Goal: Task Accomplishment & Management: Use online tool/utility

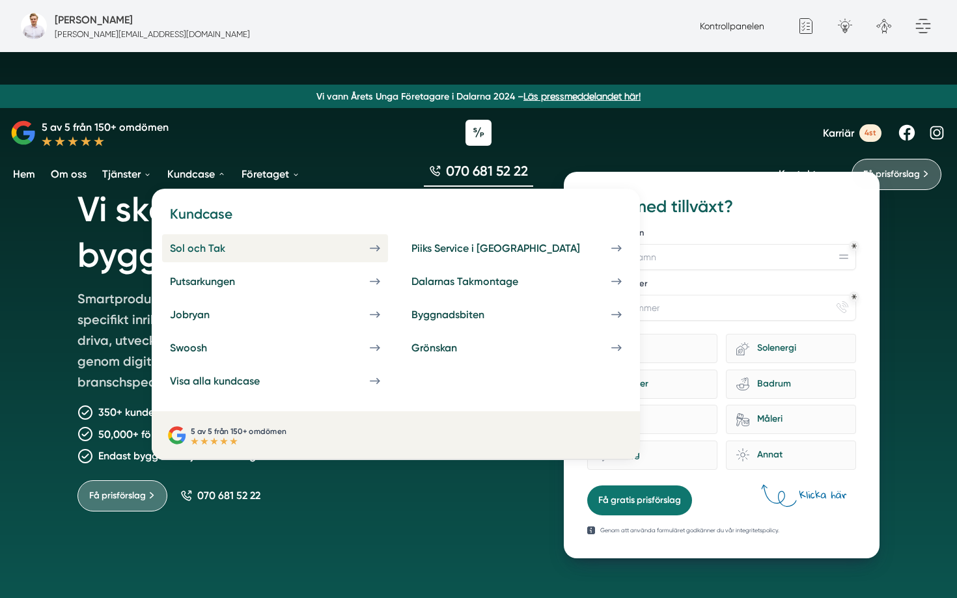
click at [211, 246] on div "Sol och Tak" at bounding box center [213, 248] width 87 height 12
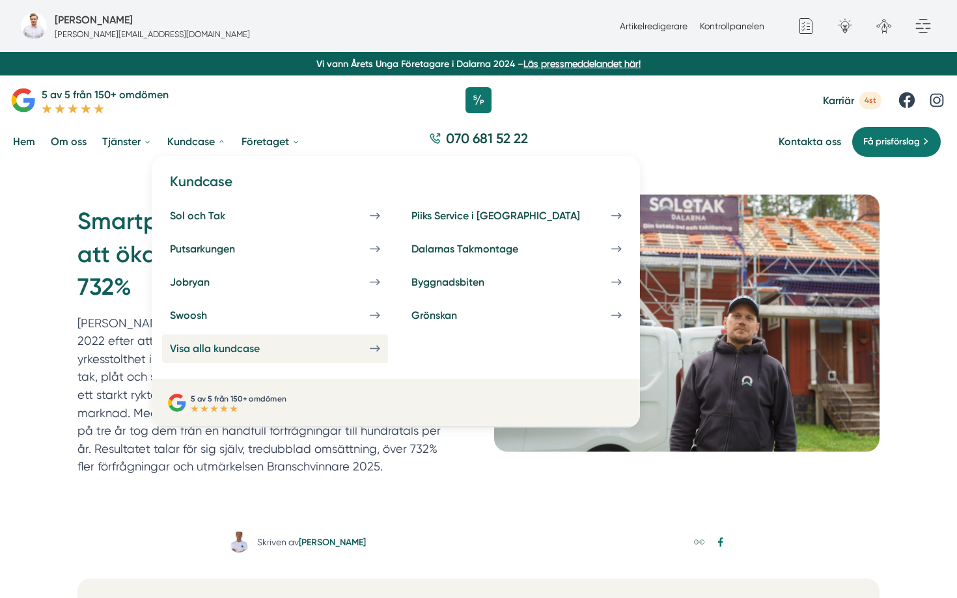
click at [215, 342] on link "Visa alla kundcase" at bounding box center [275, 349] width 226 height 28
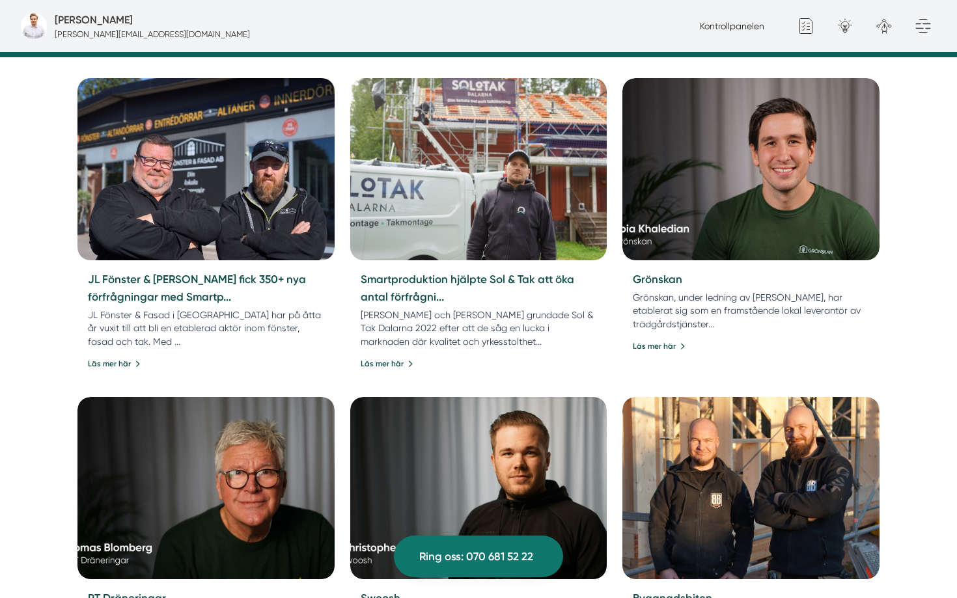
scroll to position [580, 0]
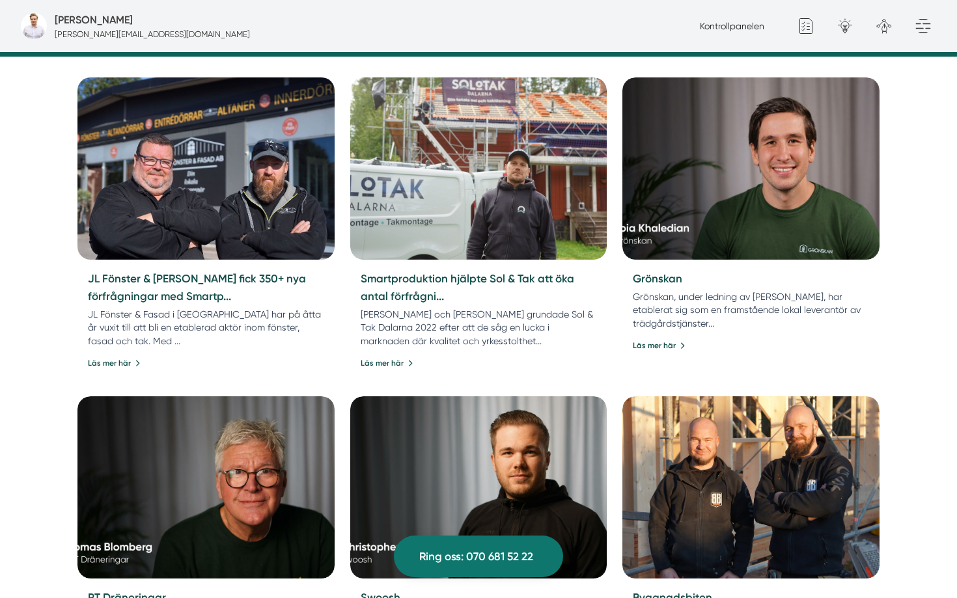
click at [205, 162] on img at bounding box center [205, 168] width 269 height 191
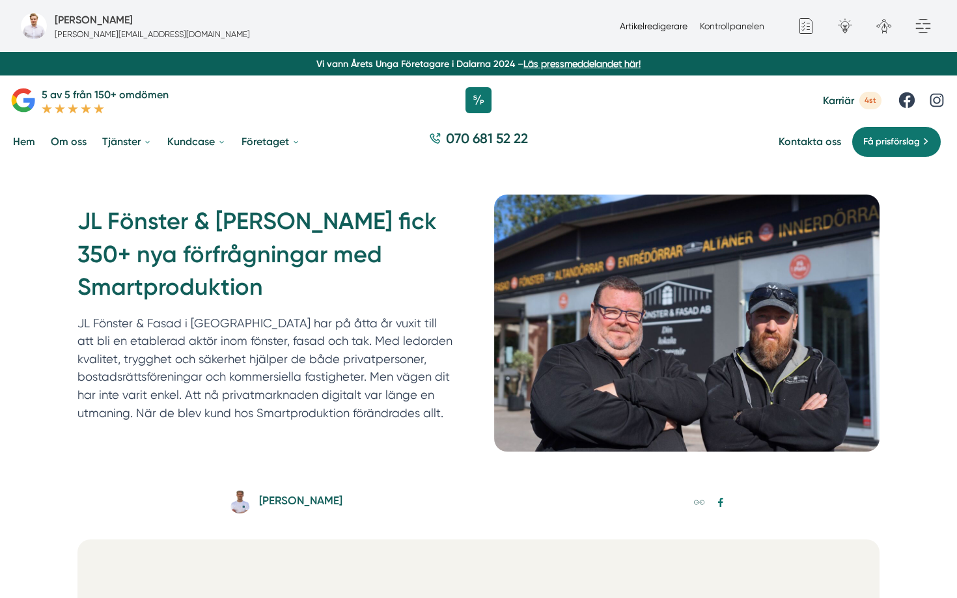
click at [659, 27] on link "Artikelredigerare" at bounding box center [654, 26] width 68 height 10
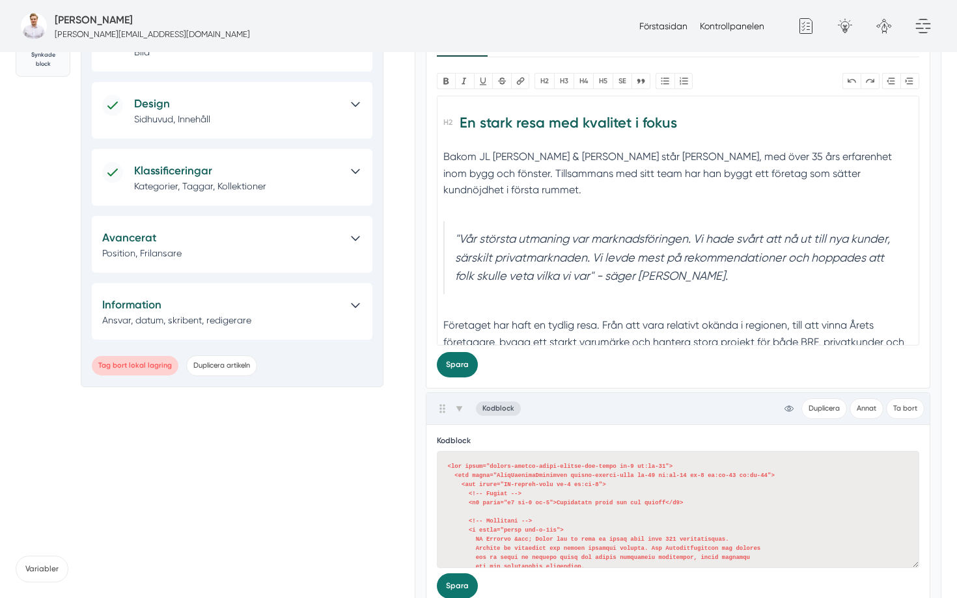
scroll to position [301, 0]
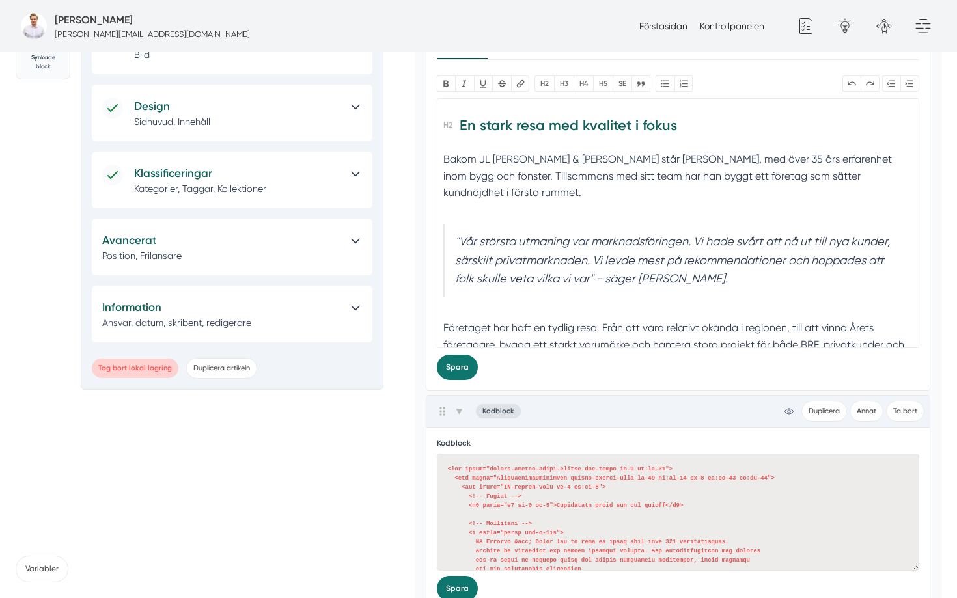
click at [227, 184] on p "Kategorier, Taggar, Kollektioner" at bounding box center [237, 188] width 206 height 13
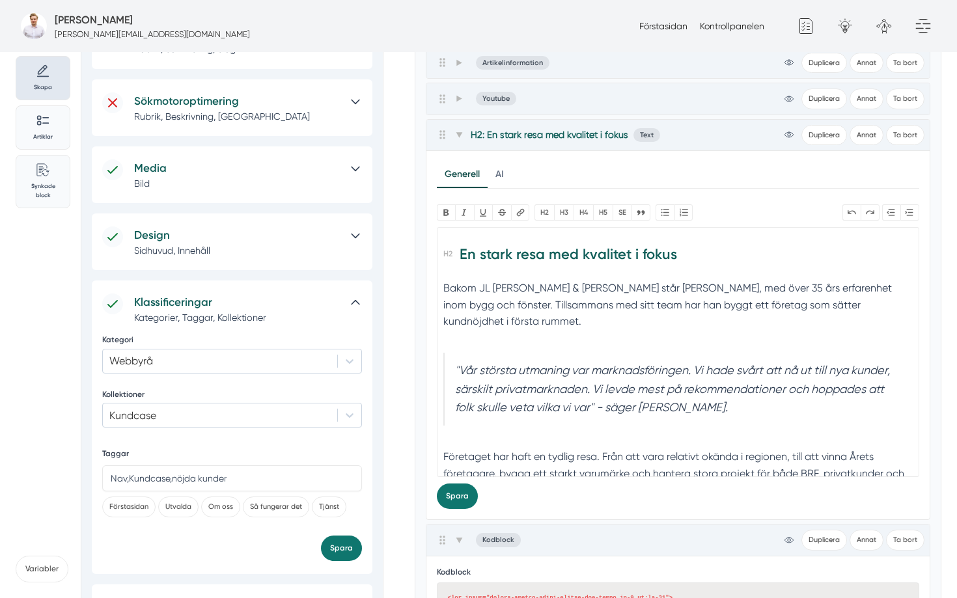
scroll to position [0, 0]
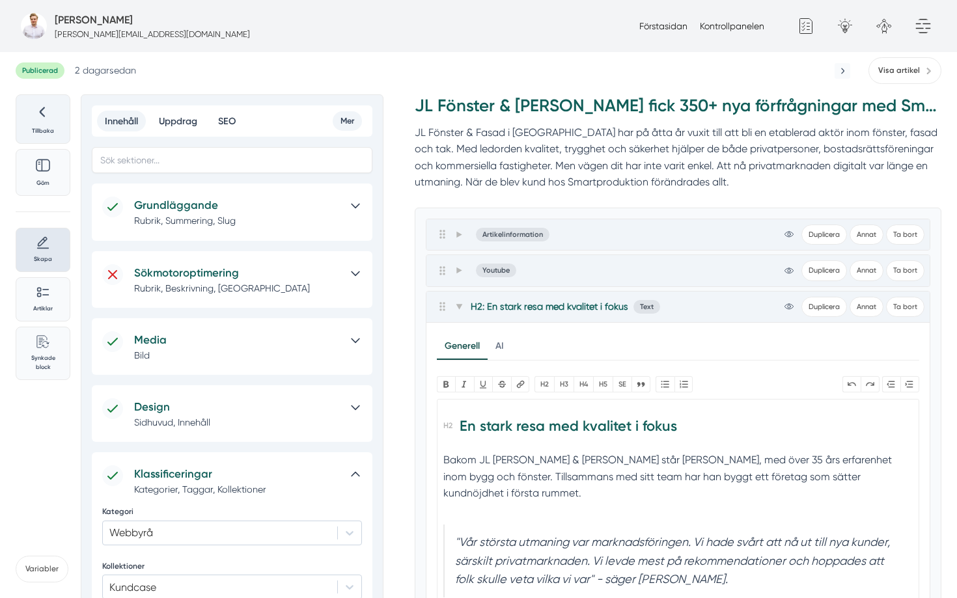
click at [47, 127] on p "Tillbaka" at bounding box center [43, 130] width 38 height 9
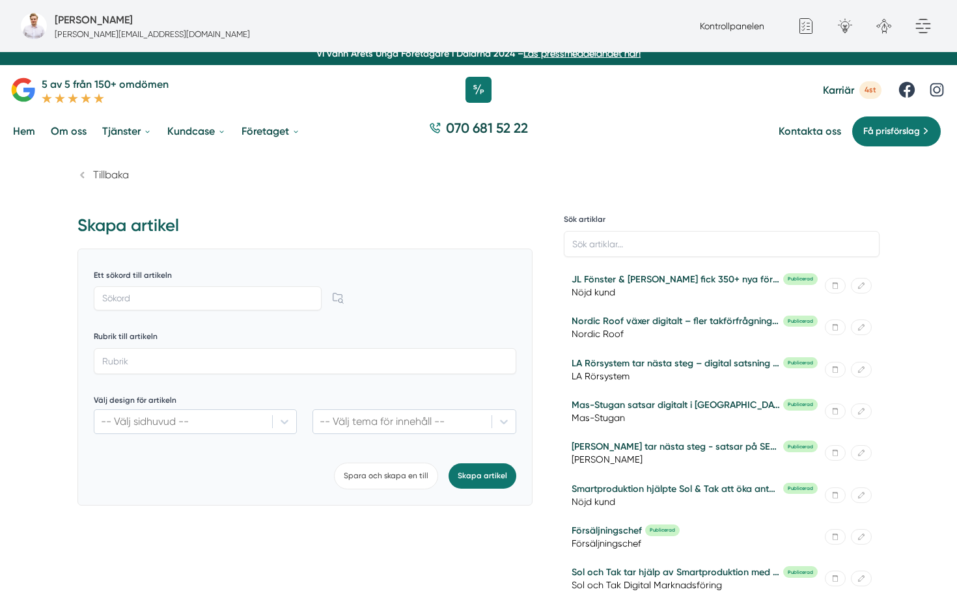
scroll to position [11, 0]
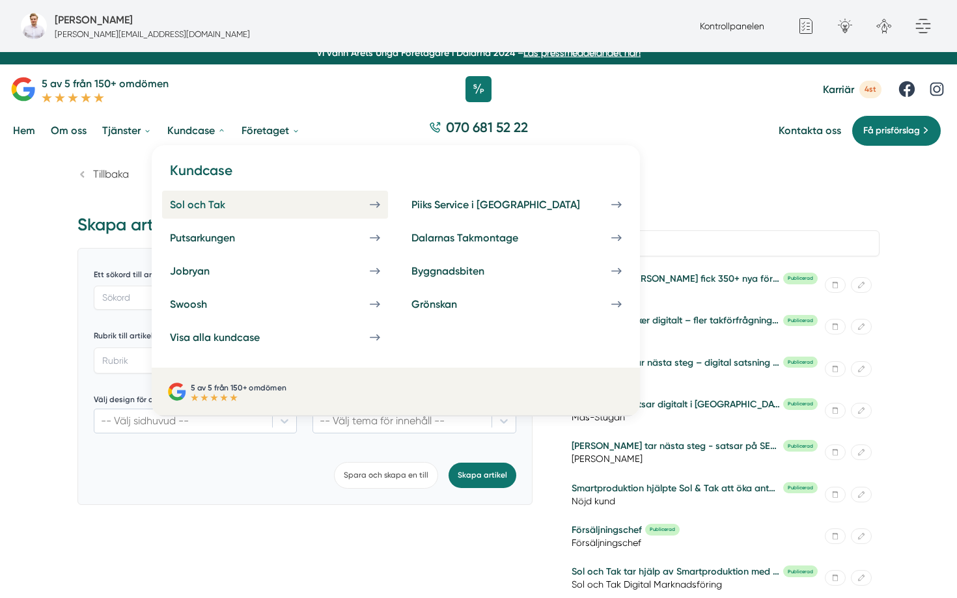
click at [200, 202] on div "Sol och Tak" at bounding box center [213, 205] width 87 height 12
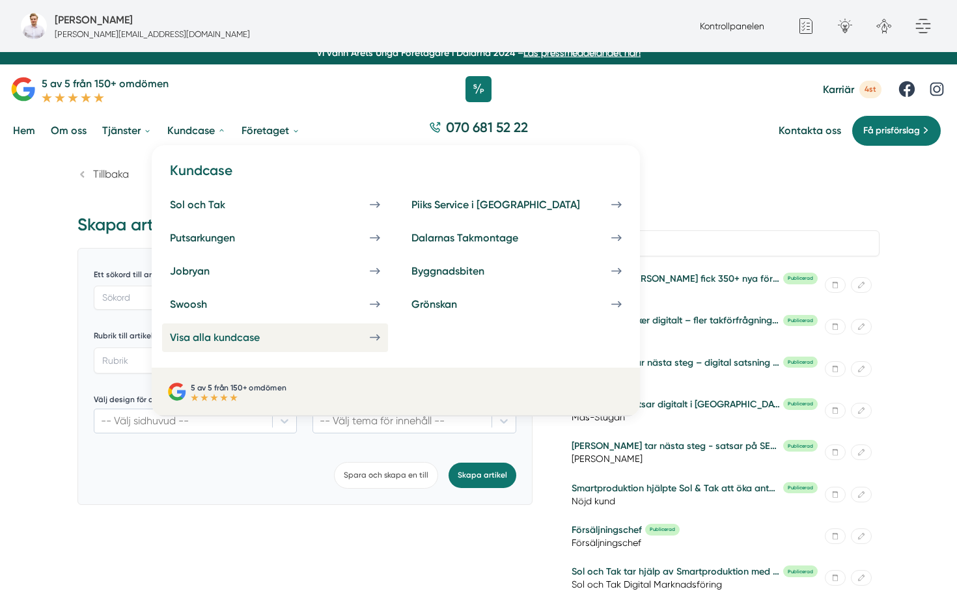
click at [221, 345] on link "Visa alla kundcase" at bounding box center [275, 337] width 226 height 28
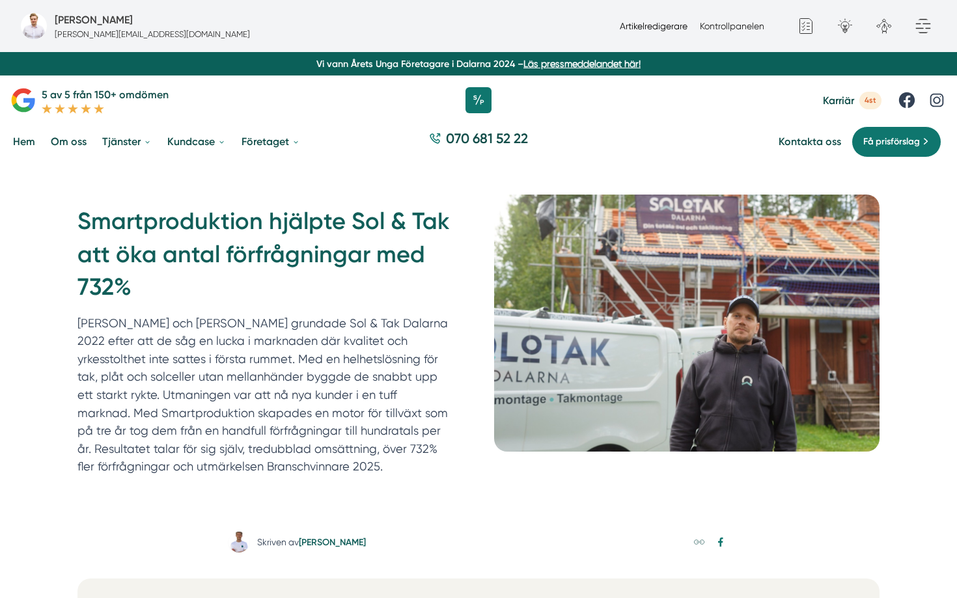
click at [661, 27] on link "Artikelredigerare" at bounding box center [654, 26] width 68 height 10
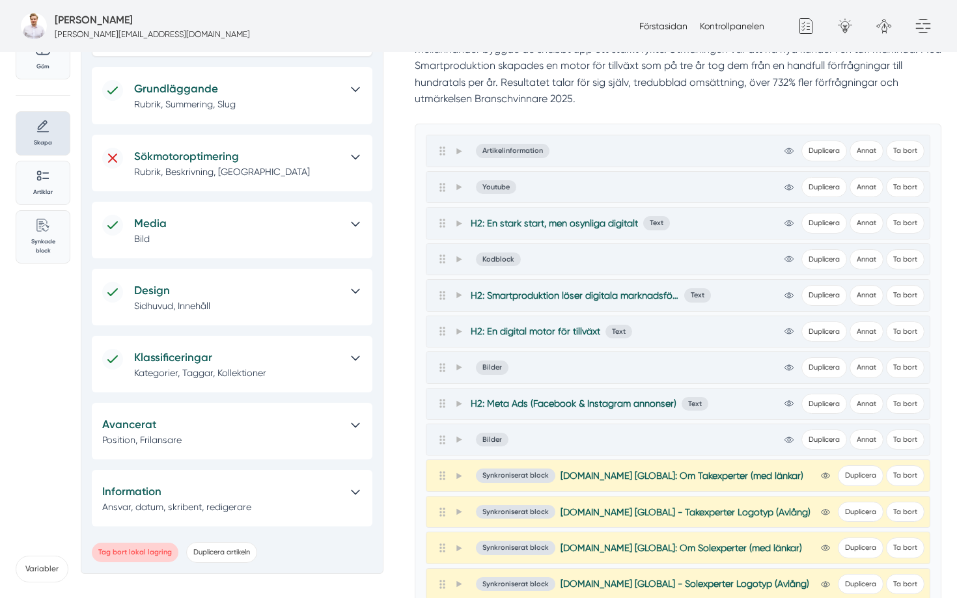
scroll to position [124, 0]
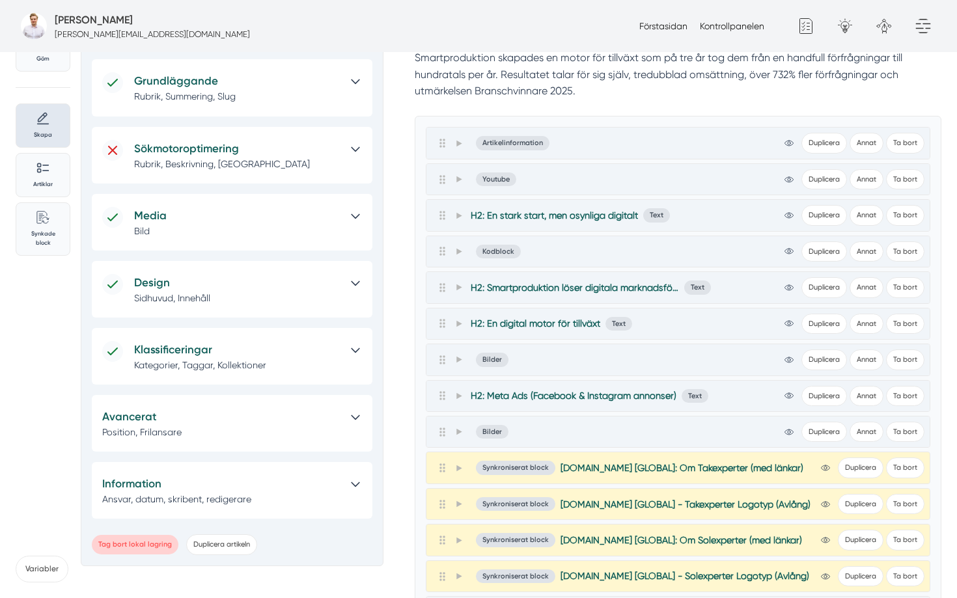
click at [187, 362] on p "Kategorier, Taggar, Kollektioner" at bounding box center [237, 365] width 206 height 13
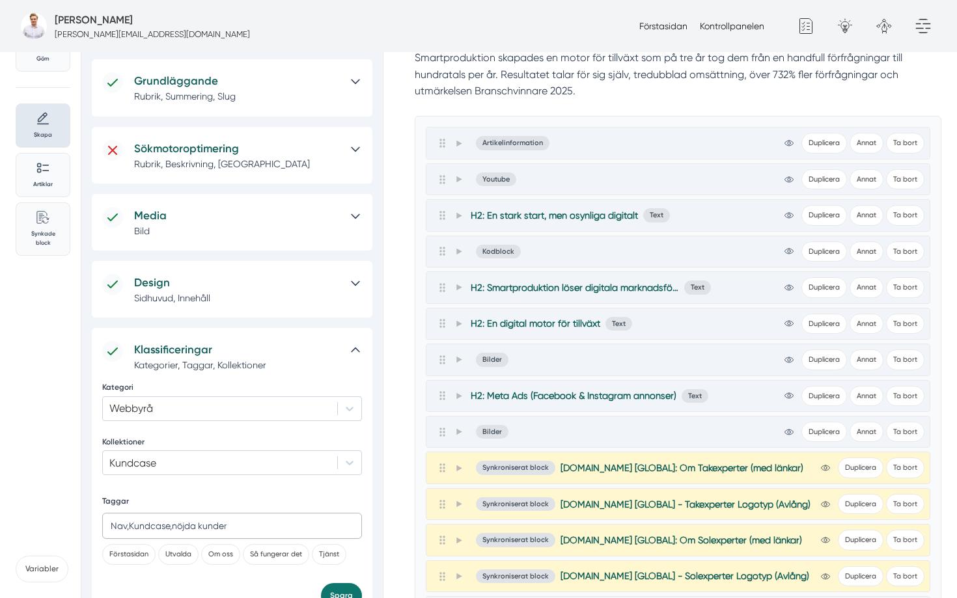
click at [208, 527] on input "Nav,Kundcase,nöjda kunder" at bounding box center [232, 526] width 260 height 26
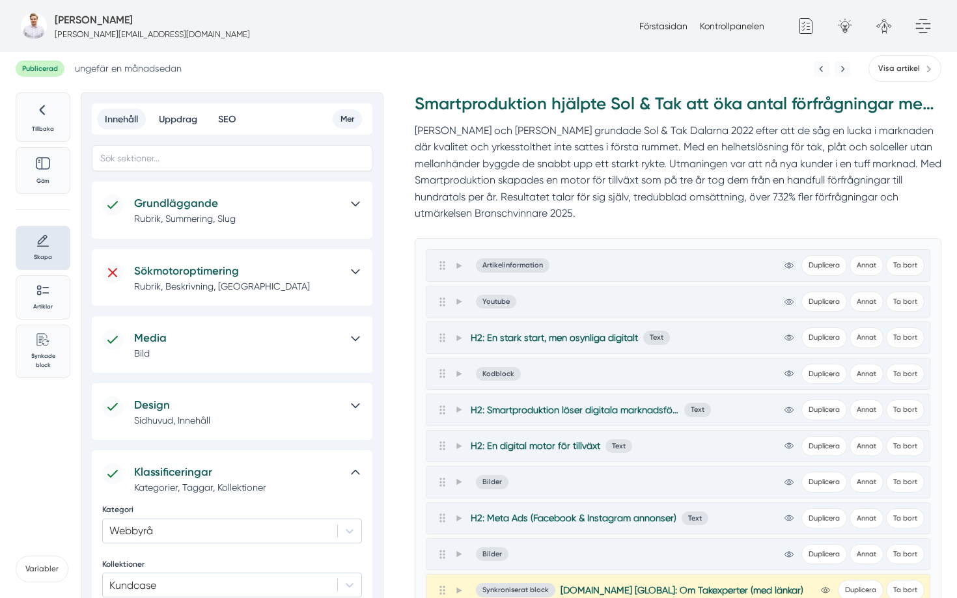
scroll to position [0, 0]
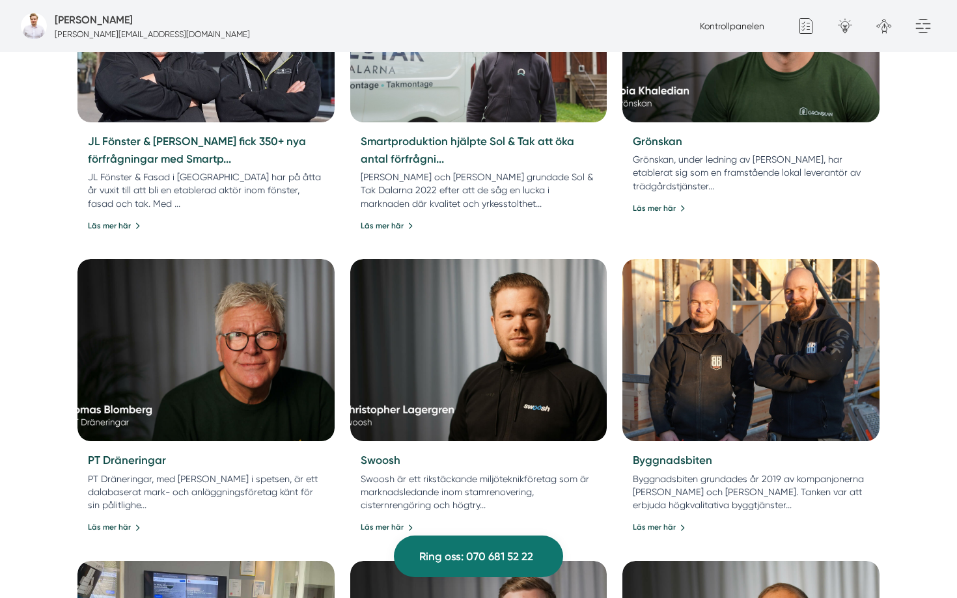
scroll to position [579, 0]
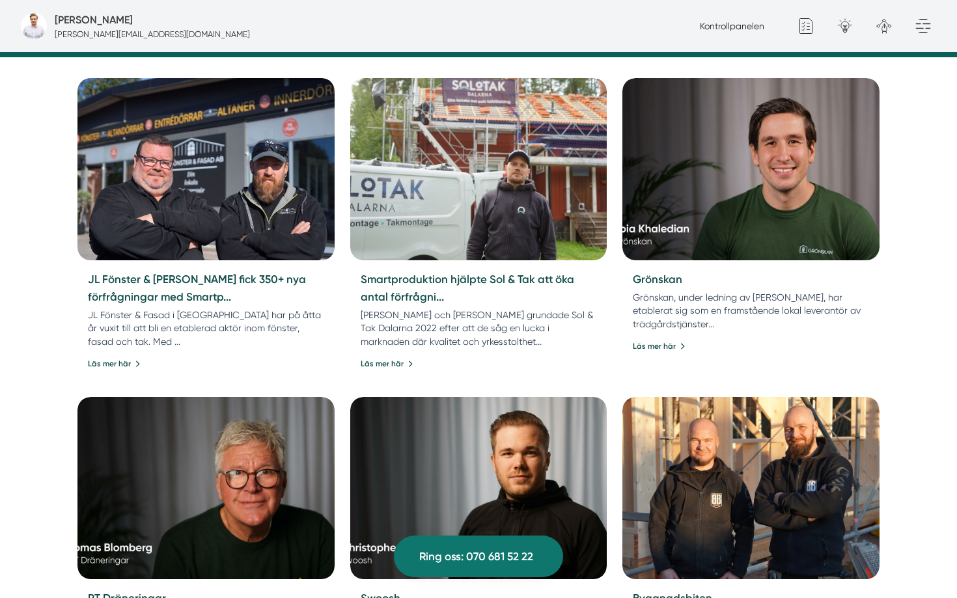
click at [206, 223] on img at bounding box center [205, 169] width 269 height 191
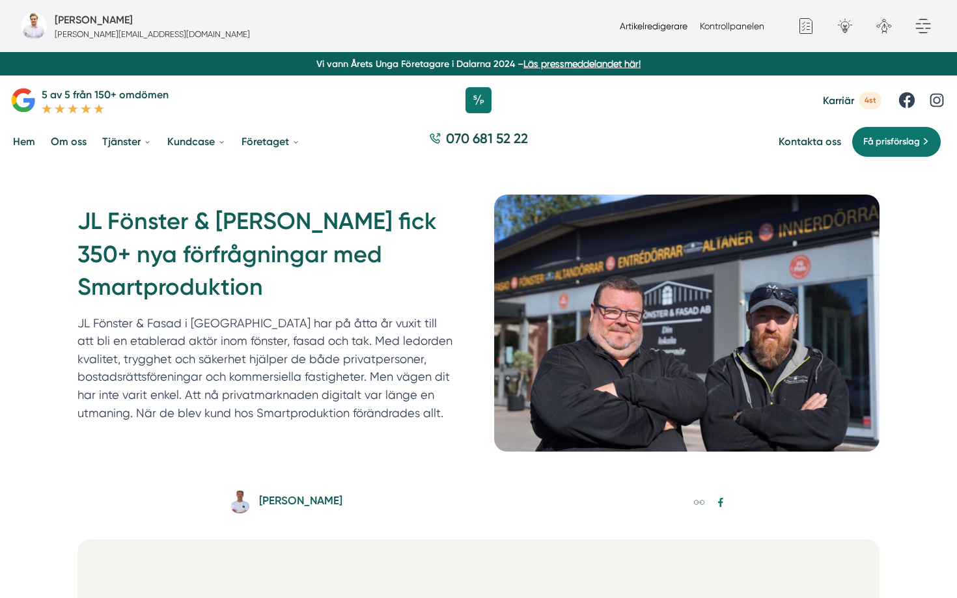
click at [650, 27] on link "Artikelredigerare" at bounding box center [654, 26] width 68 height 10
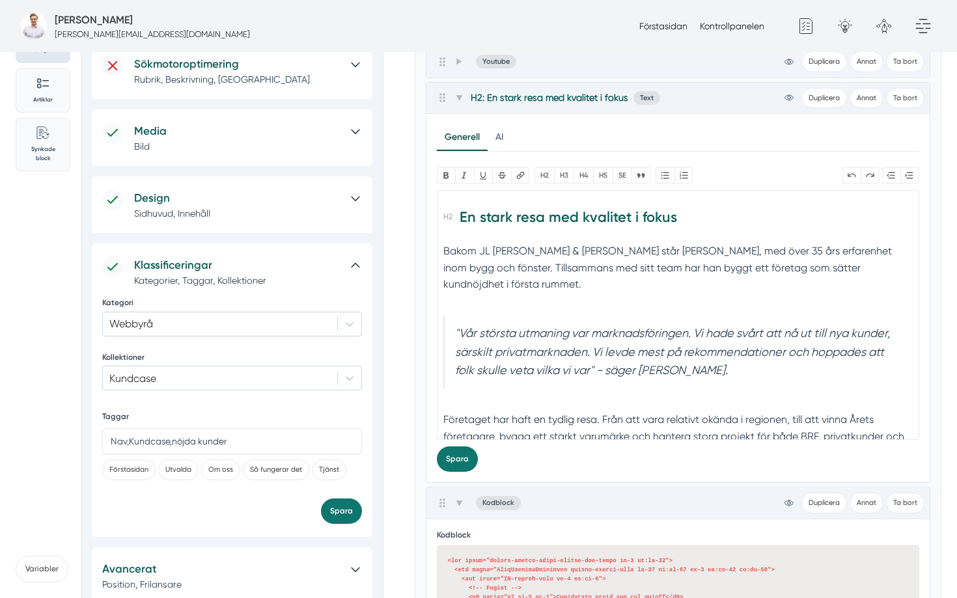
scroll to position [247, 0]
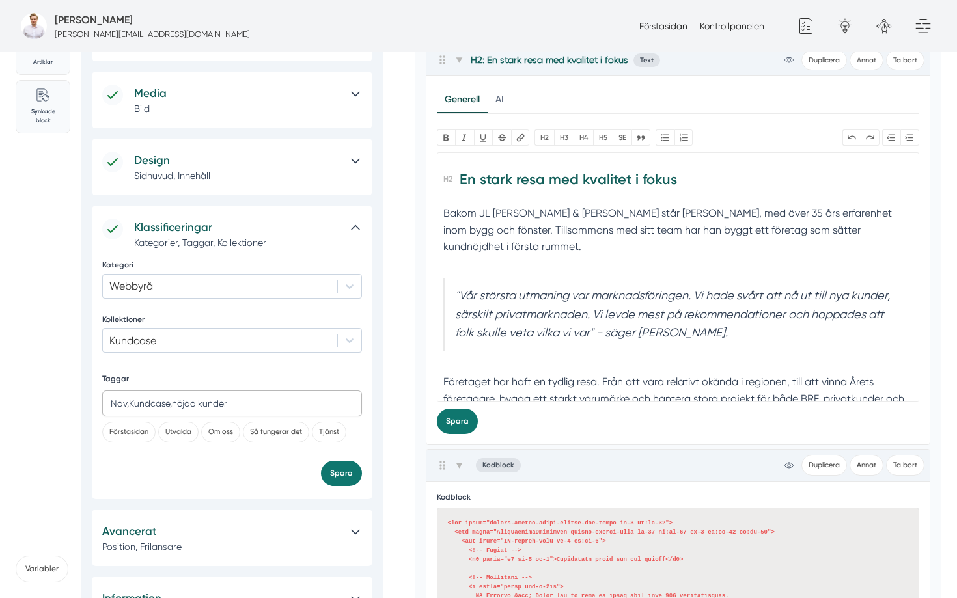
click at [223, 393] on input "Nav,Kundcase,nöjda kunder" at bounding box center [232, 404] width 260 height 26
click at [344, 473] on button "Spara" at bounding box center [341, 473] width 41 height 25
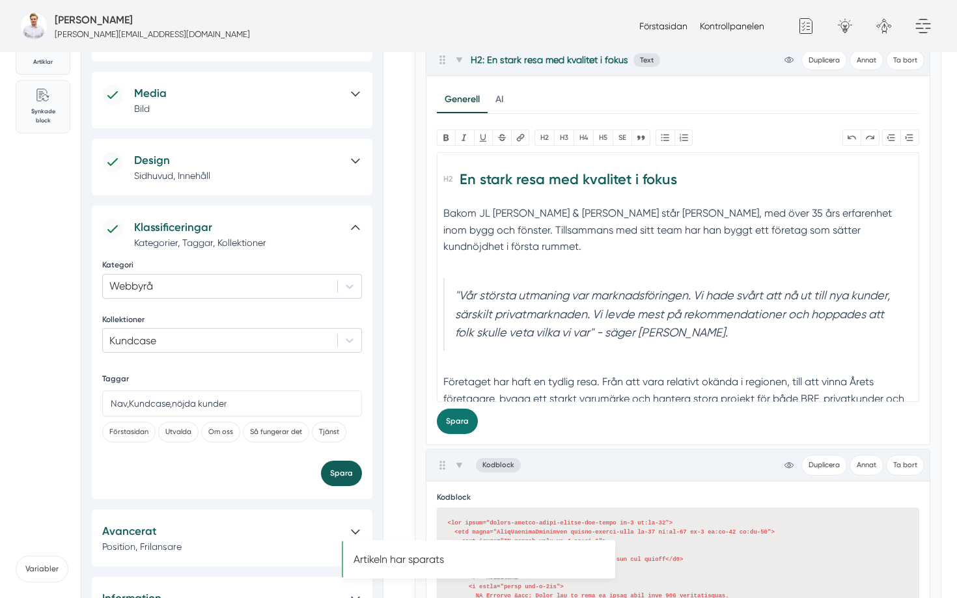
scroll to position [0, 0]
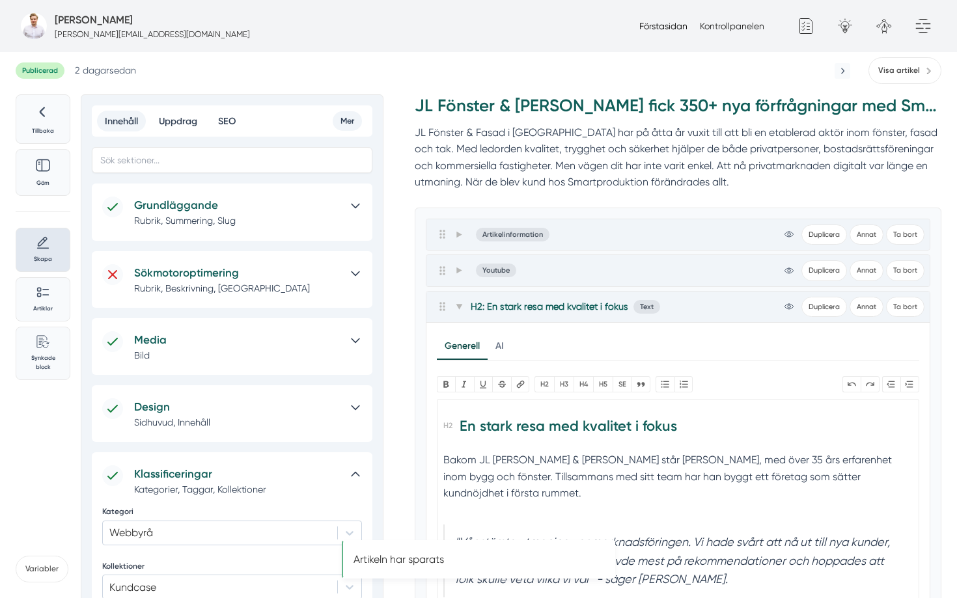
click at [668, 27] on link "Förstasidan" at bounding box center [663, 26] width 48 height 10
